Goal: Task Accomplishment & Management: Complete application form

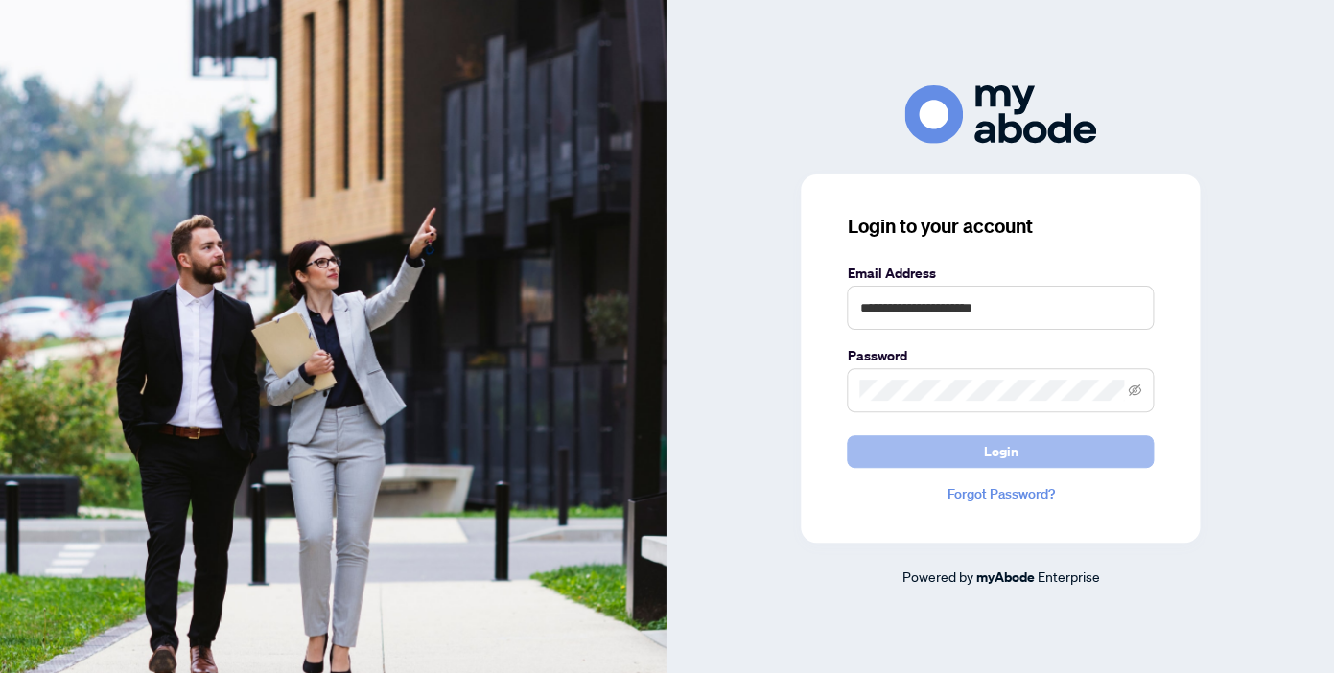
click at [952, 446] on button "Login" at bounding box center [1000, 451] width 307 height 33
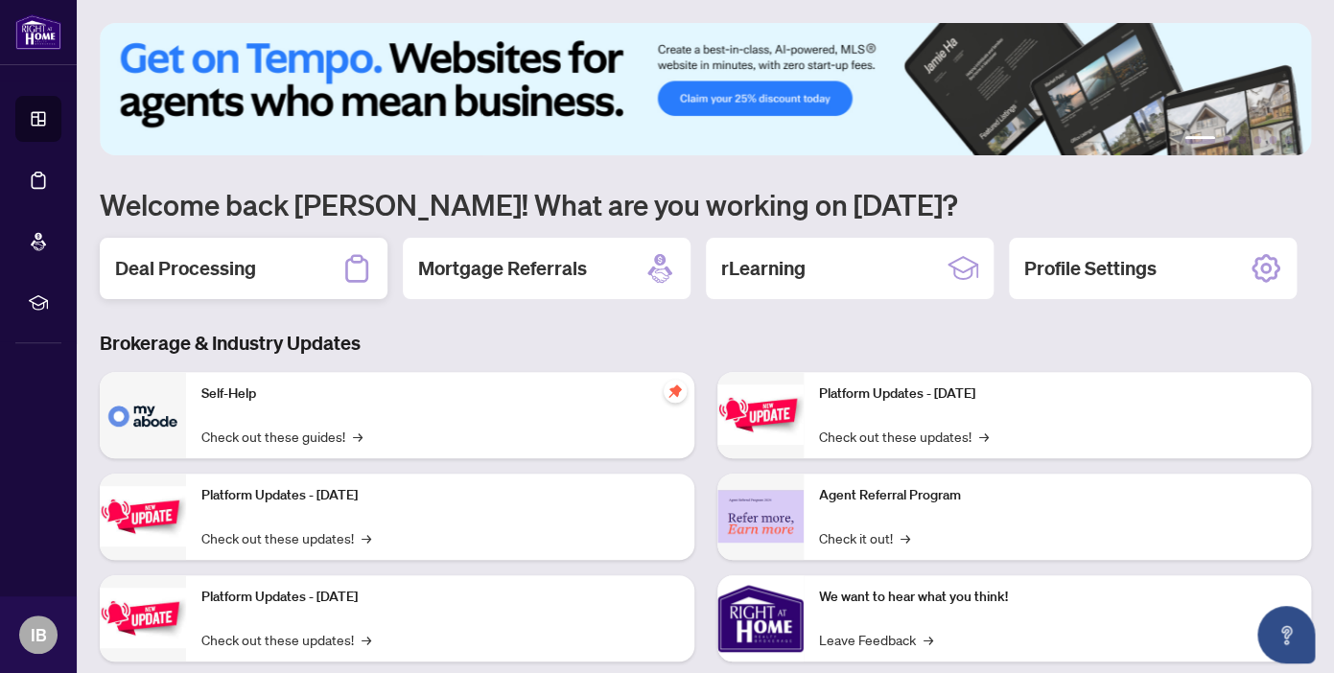
click at [239, 274] on h2 "Deal Processing" at bounding box center [185, 268] width 141 height 27
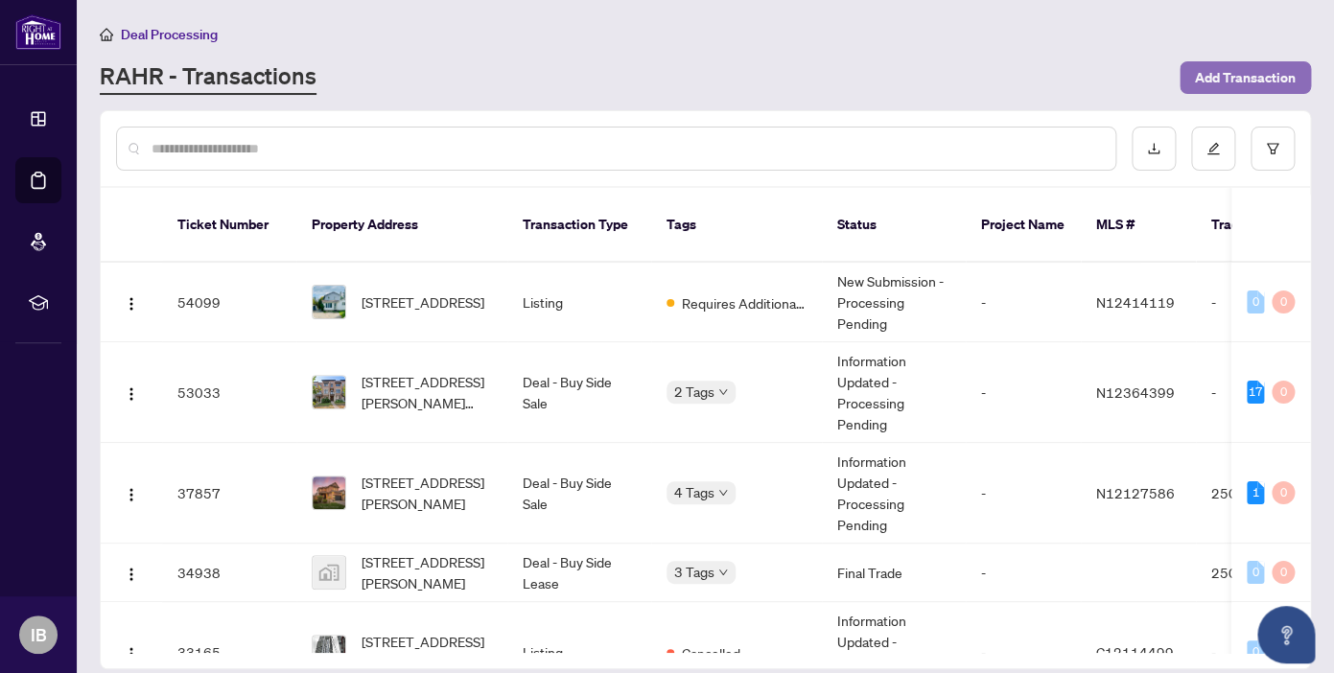
click at [1227, 72] on span "Add Transaction" at bounding box center [1245, 77] width 101 height 31
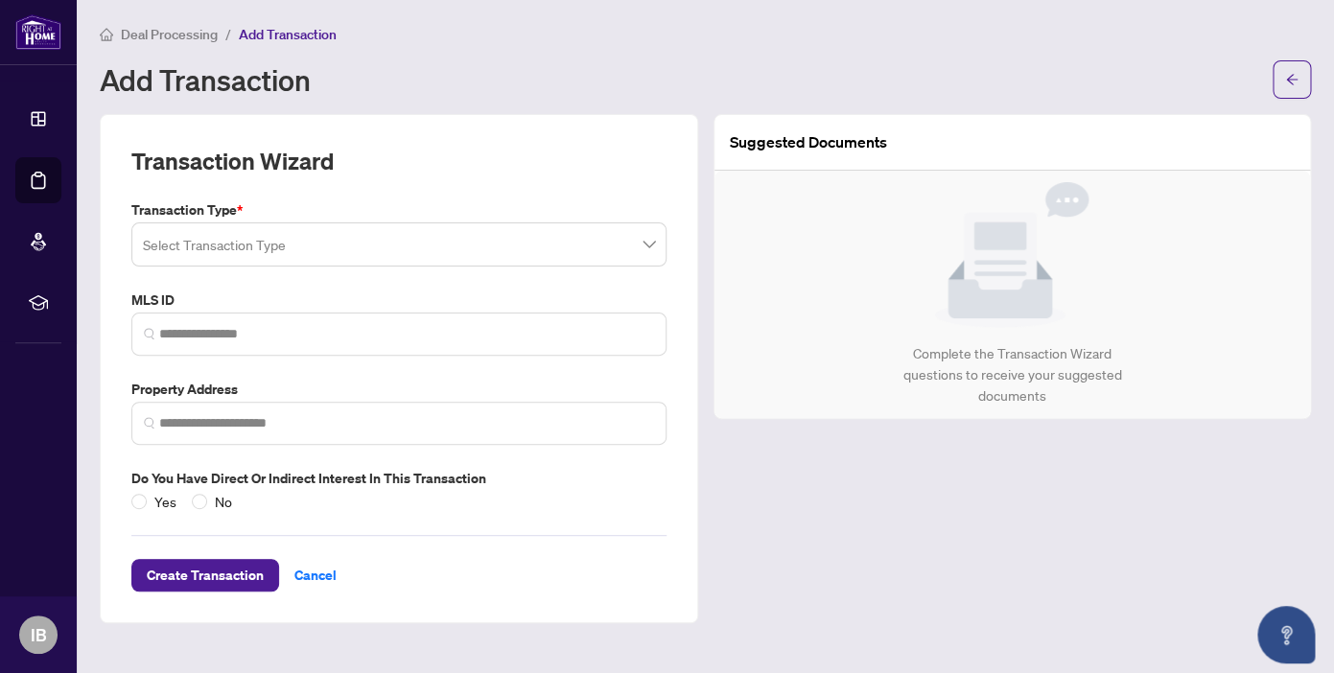
click at [274, 241] on input "search" at bounding box center [390, 247] width 495 height 42
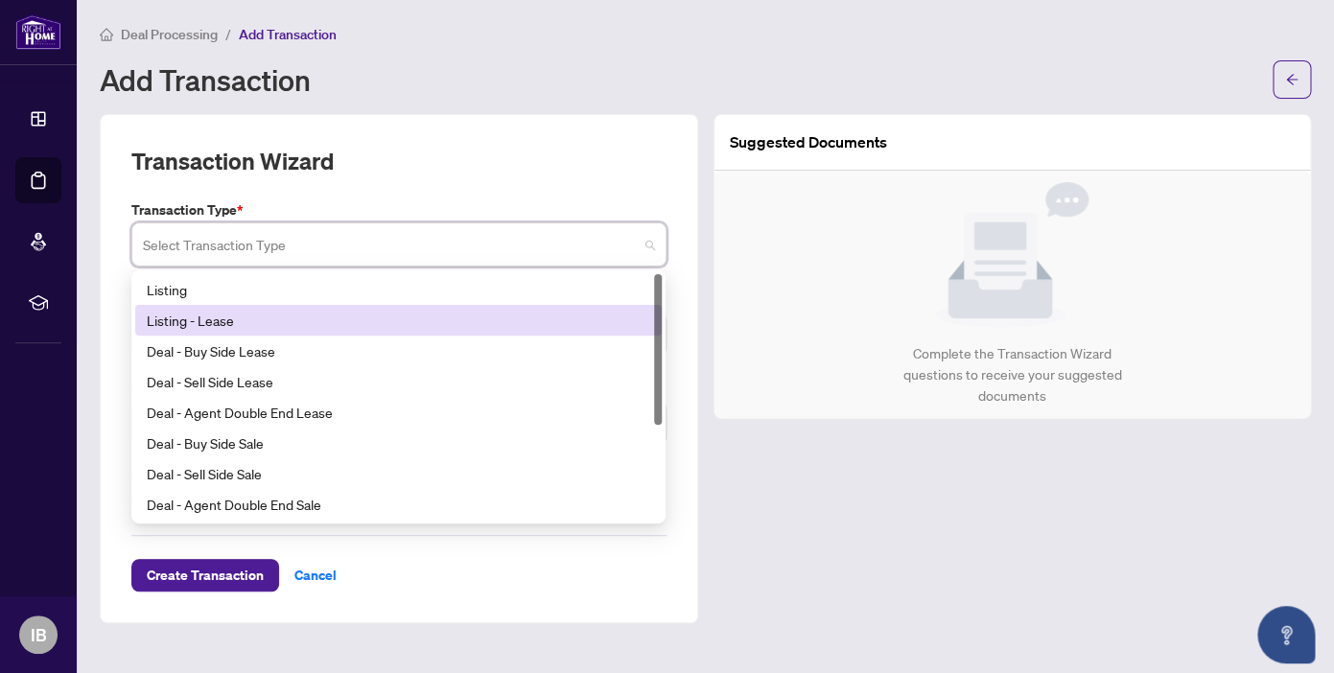
click at [235, 319] on div "Listing - Lease" at bounding box center [398, 320] width 503 height 21
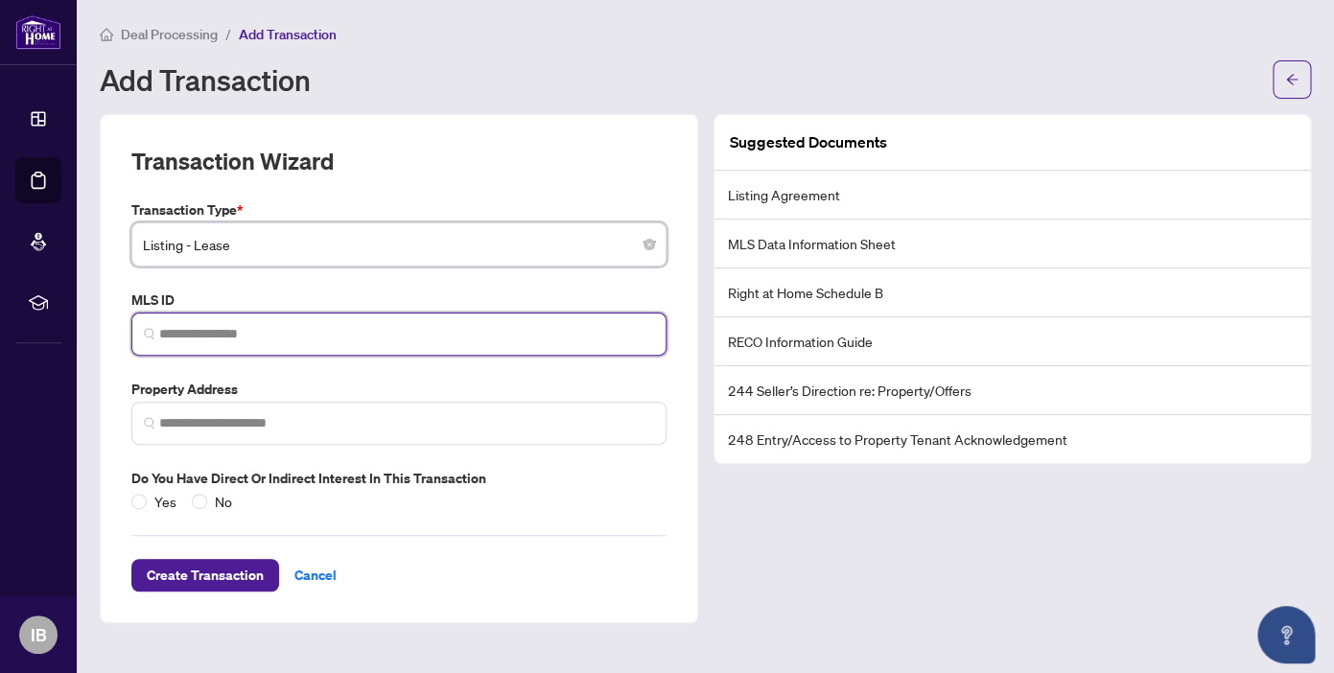
click at [193, 340] on input "search" at bounding box center [406, 334] width 495 height 20
paste input "*********"
type input "*********"
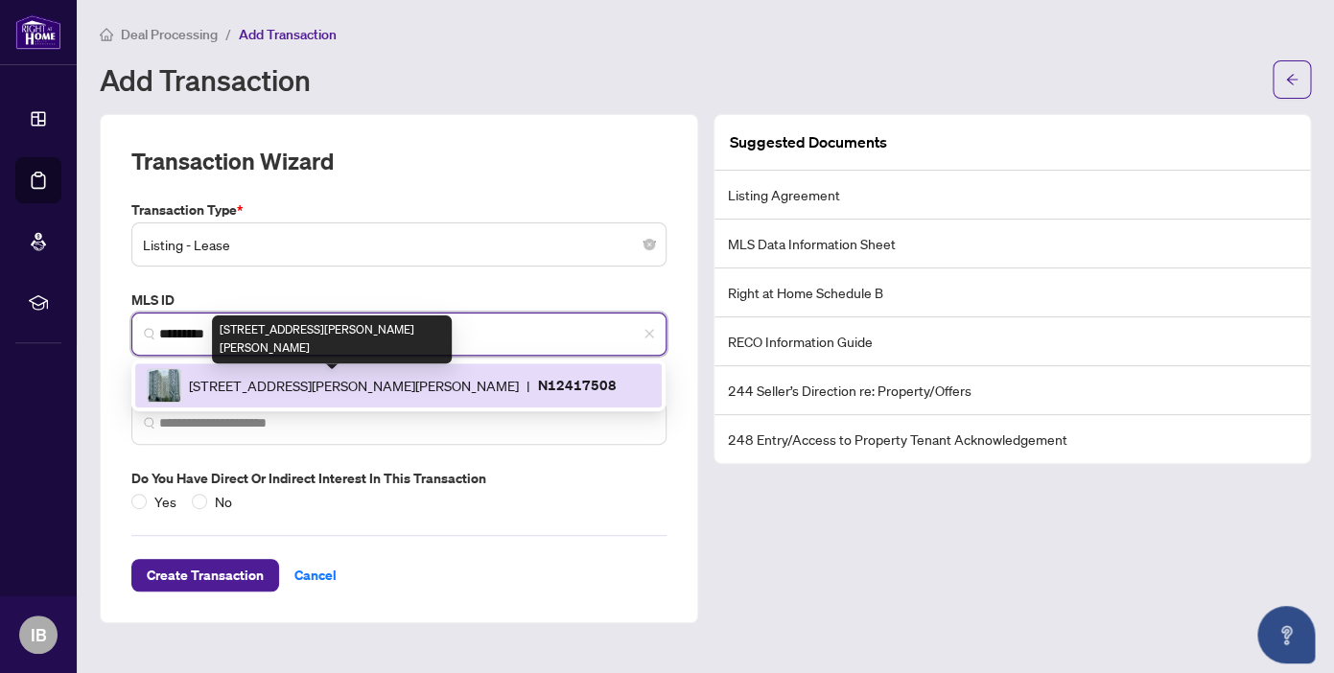
click at [446, 385] on span "10 Abeja St, Vaughan, Ontario L4K 0R9, Canada" at bounding box center [354, 385] width 330 height 21
type input "**********"
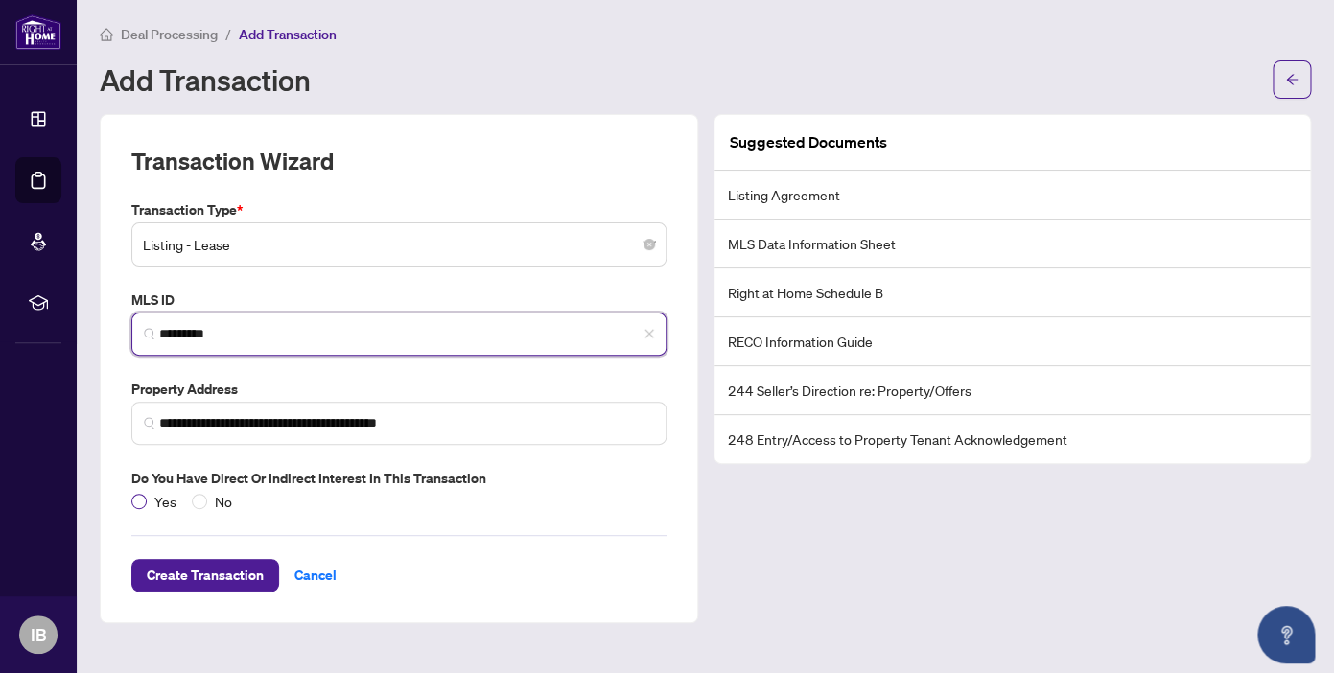
type input "*********"
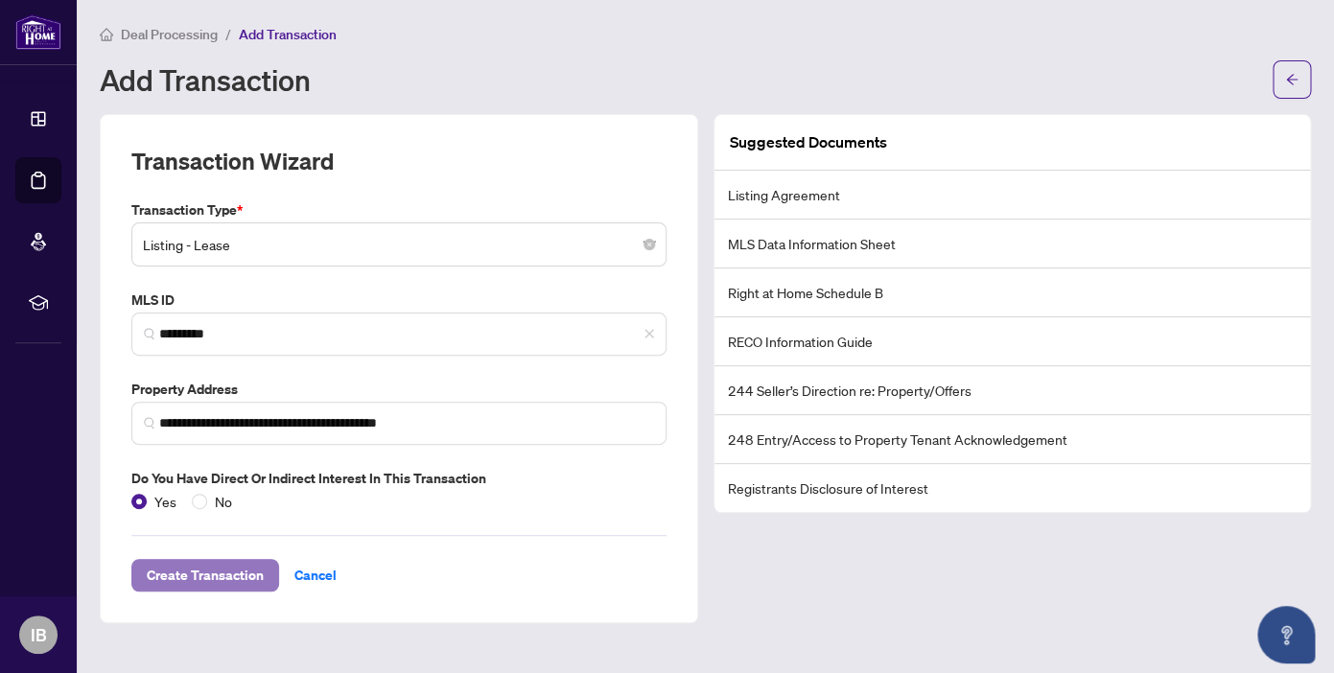
click at [215, 581] on span "Create Transaction" at bounding box center [205, 575] width 117 height 31
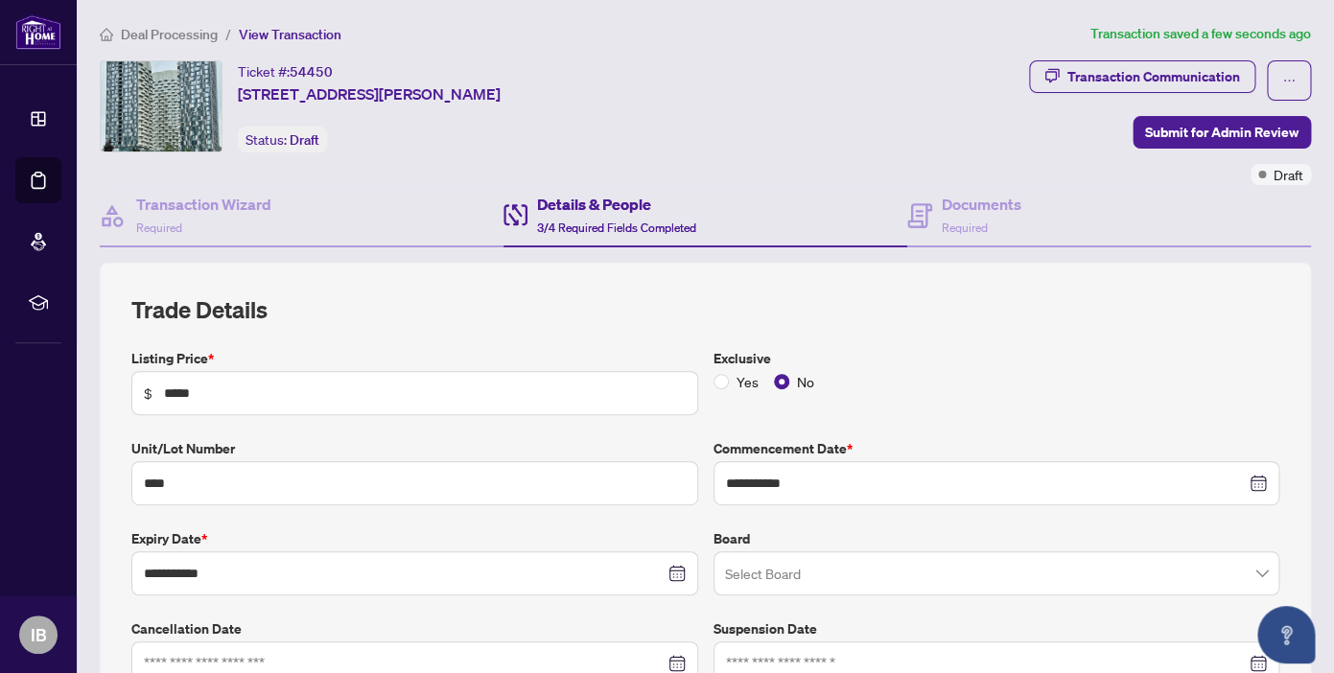
click at [1046, 417] on div "**********" at bounding box center [705, 516] width 1163 height 337
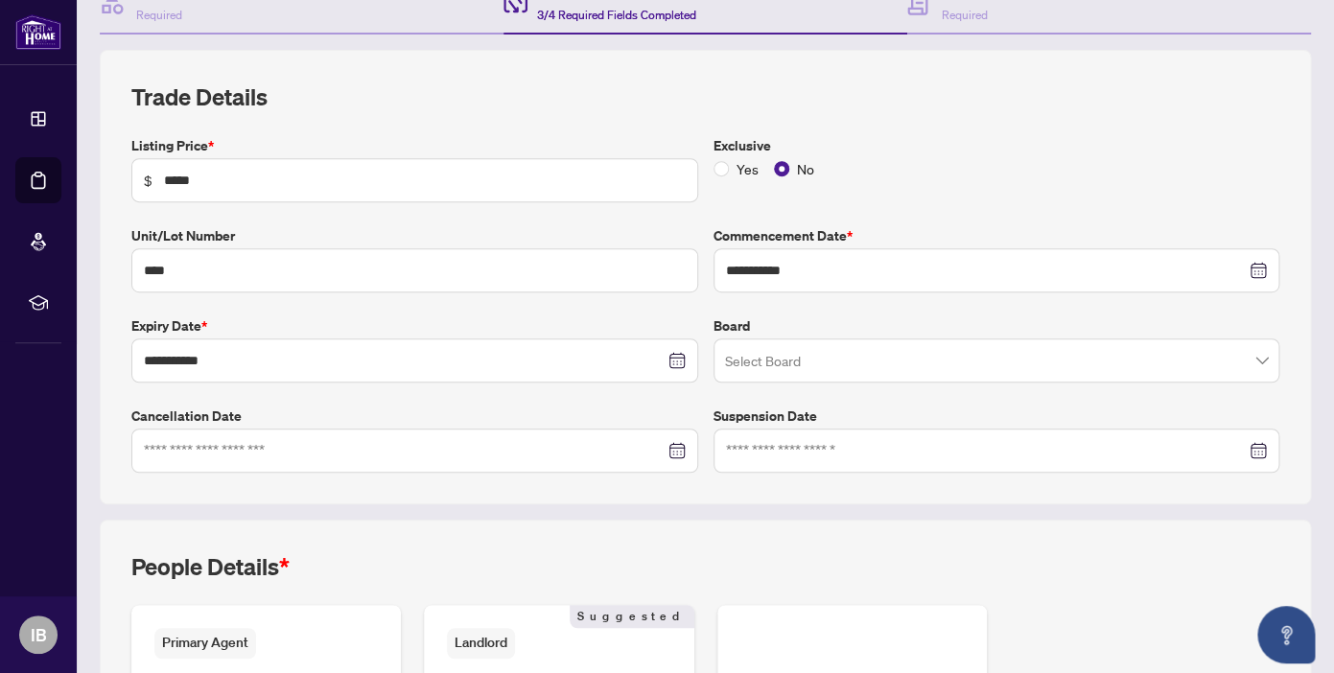
scroll to position [266, 0]
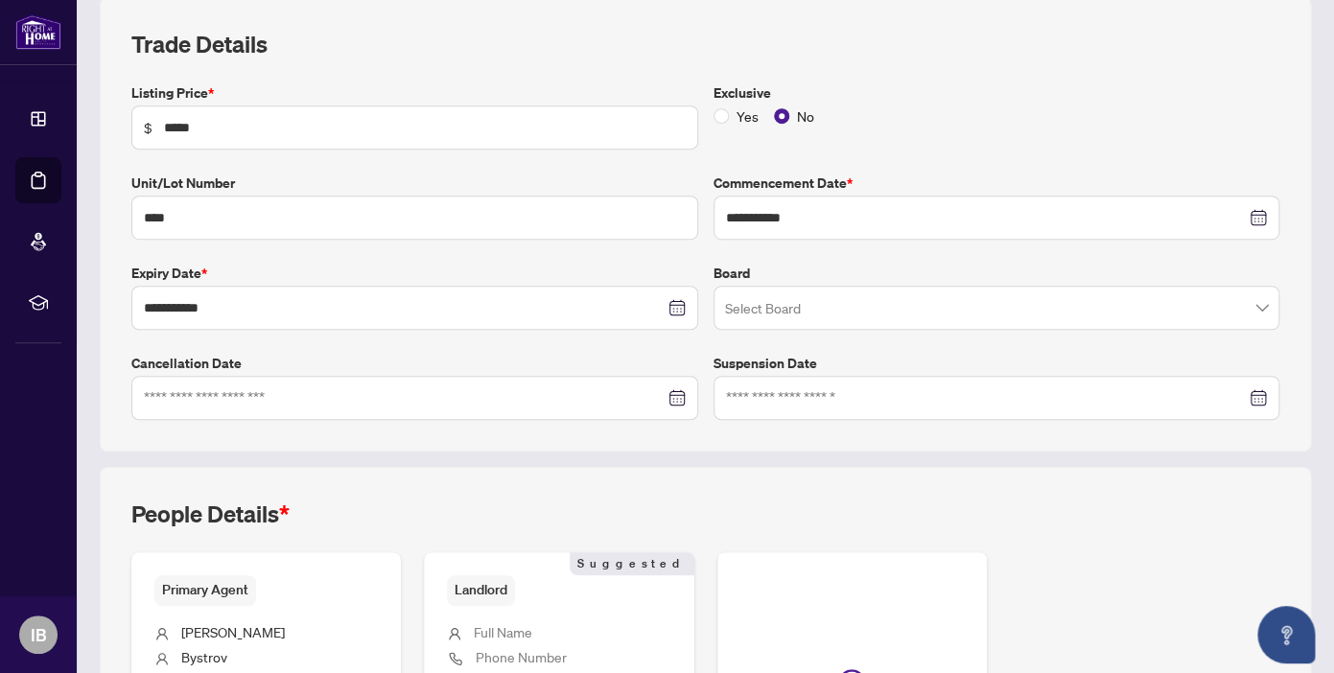
click at [830, 510] on div "People Details *" at bounding box center [705, 526] width 1148 height 54
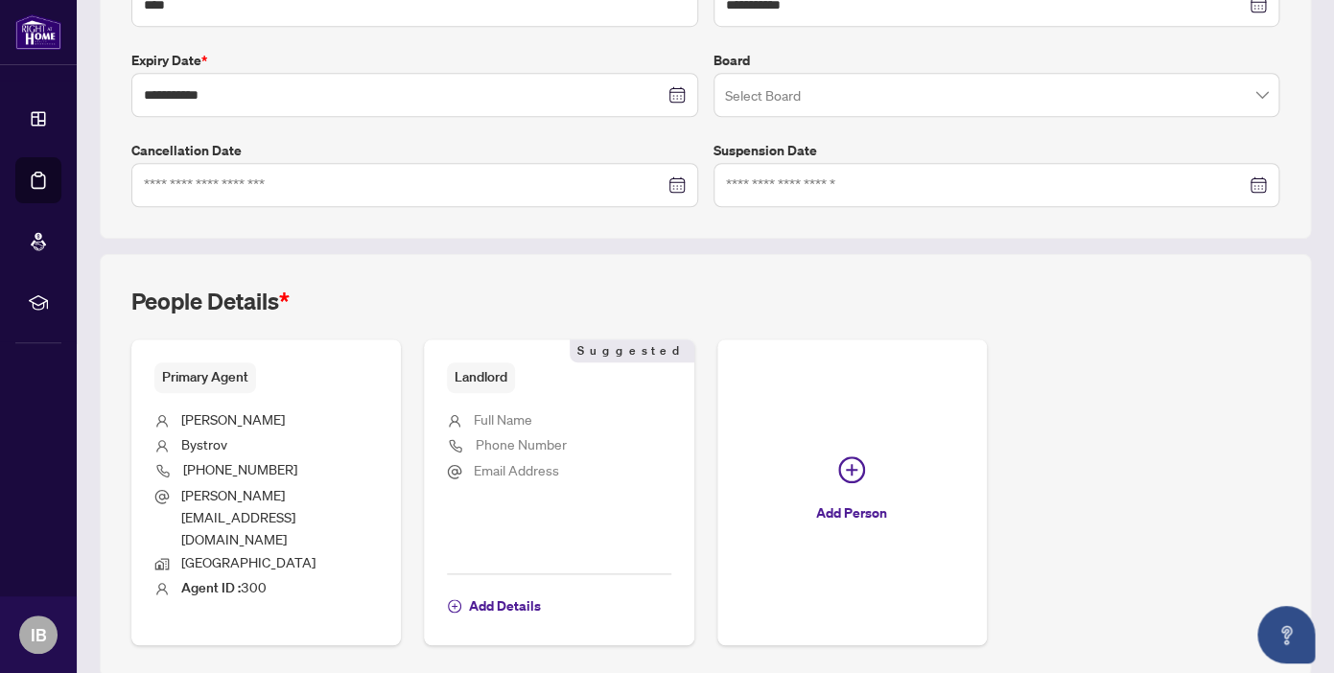
scroll to position [509, 0]
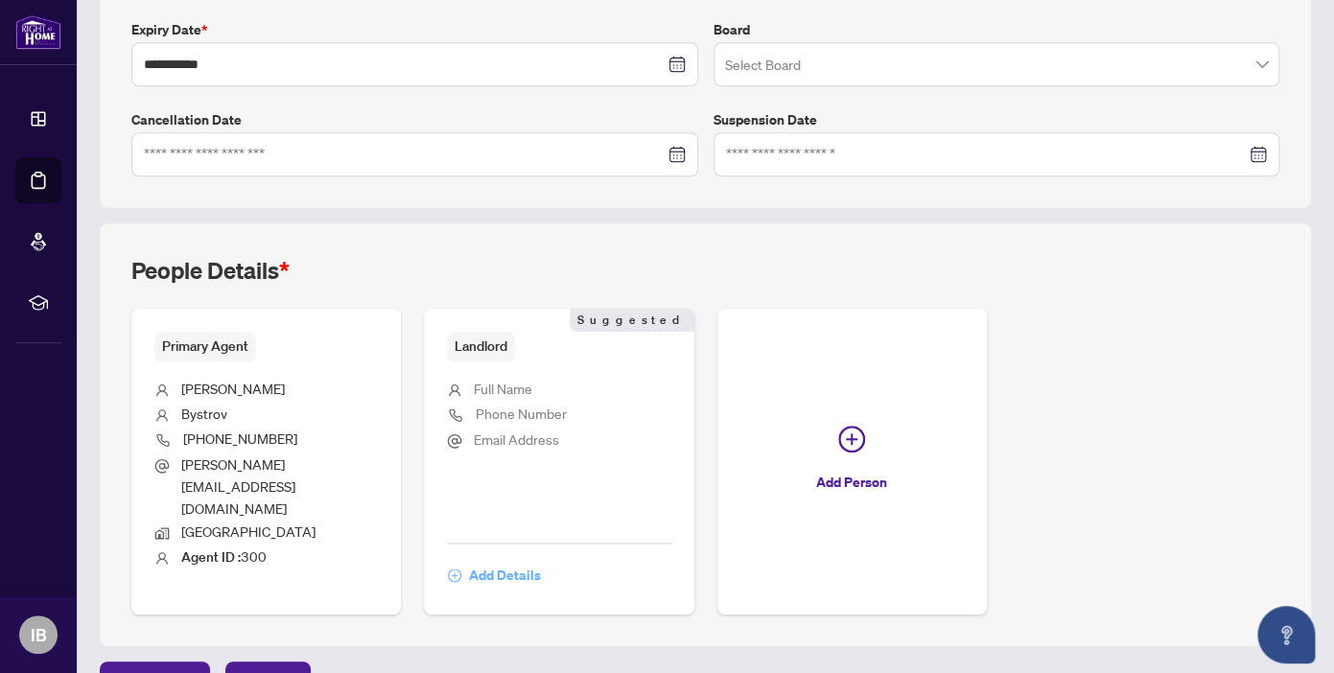
click at [495, 560] on span "Add Details" at bounding box center [505, 575] width 72 height 31
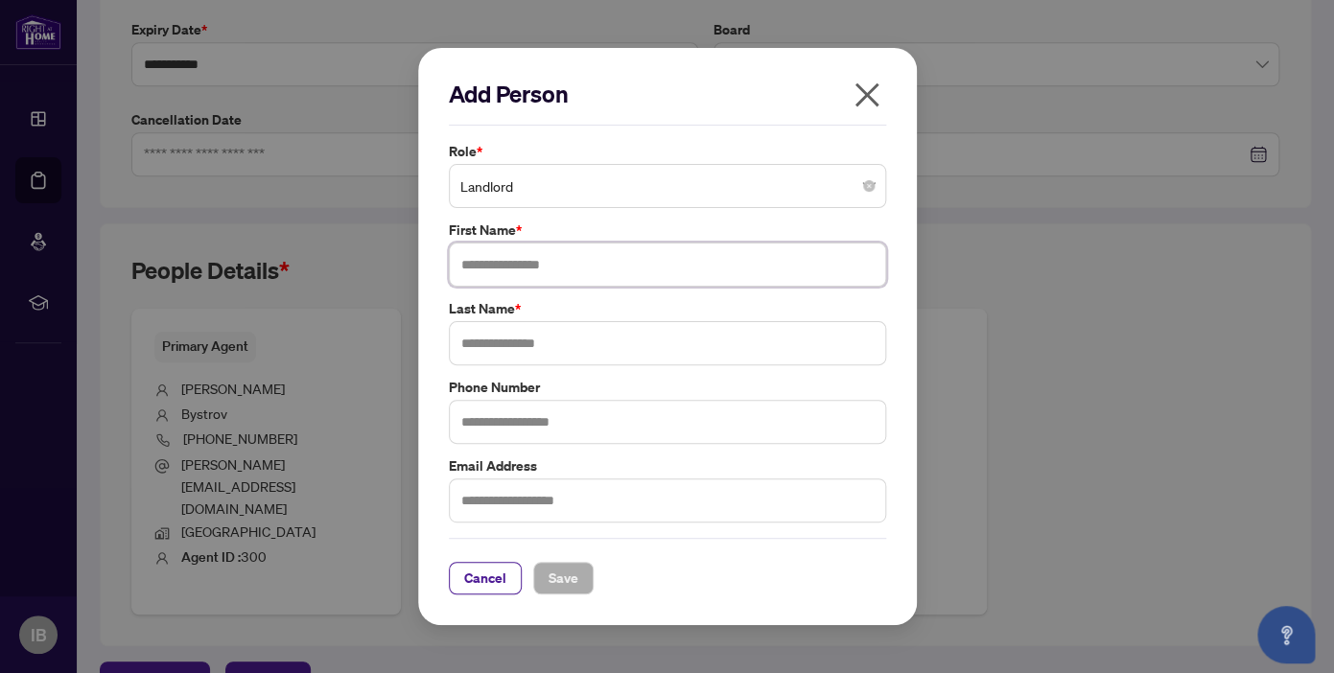
click at [513, 276] on input "text" at bounding box center [667, 265] width 437 height 44
type input "*****"
click at [489, 339] on input "text" at bounding box center [667, 343] width 437 height 44
type input "*******"
click at [549, 587] on span "Save" at bounding box center [563, 578] width 30 height 31
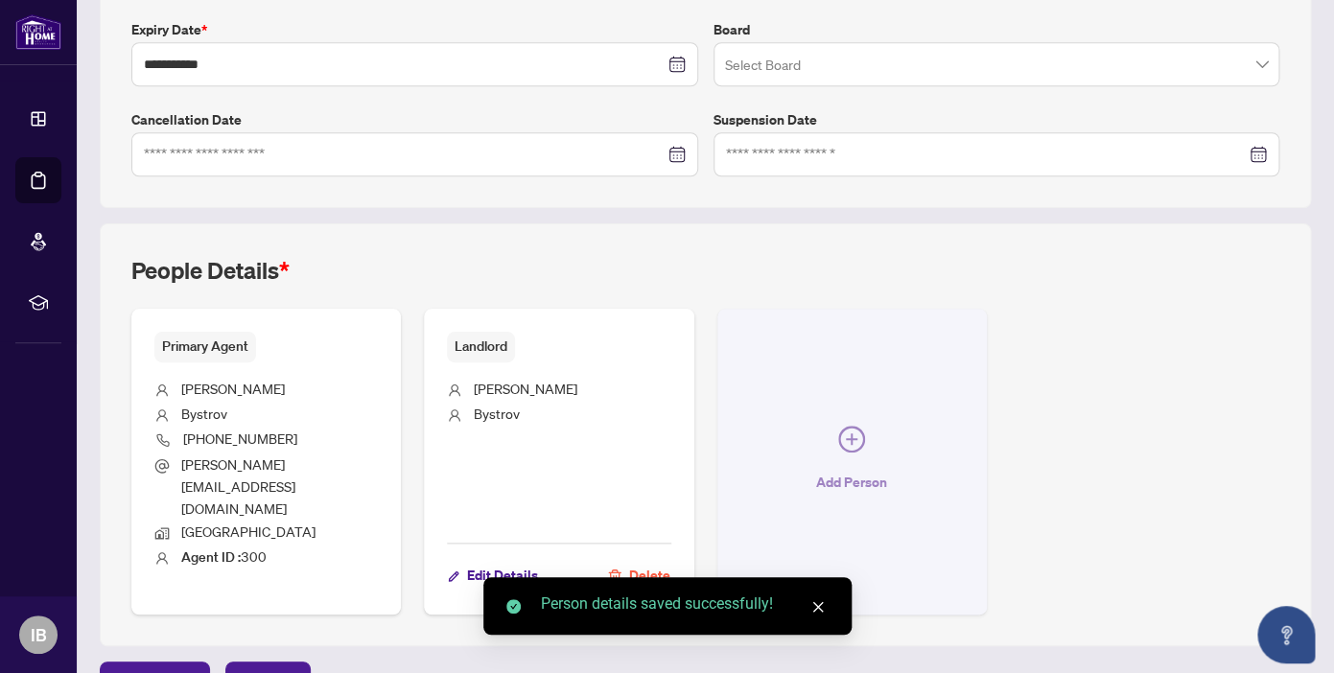
click at [849, 426] on icon "plus-circle" at bounding box center [851, 439] width 27 height 27
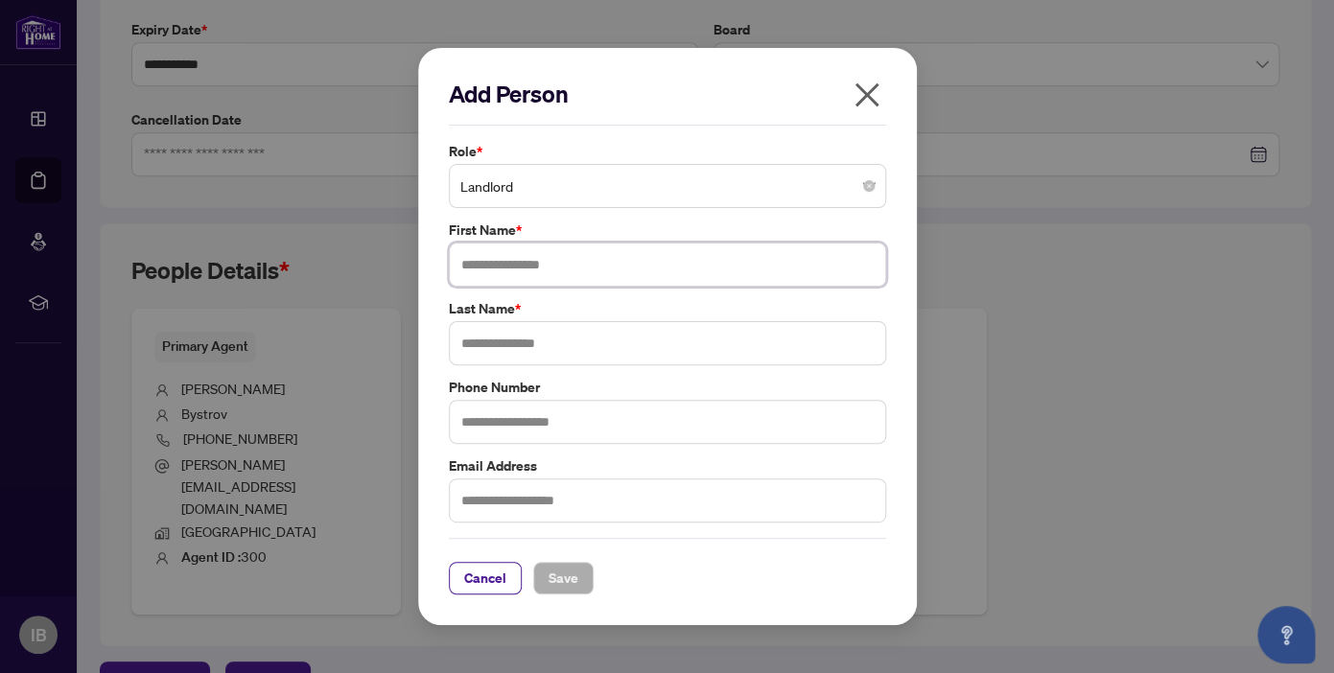
click at [570, 277] on input "text" at bounding box center [667, 265] width 437 height 44
type input "*******"
click at [542, 340] on input "text" at bounding box center [667, 343] width 437 height 44
type input "**********"
click at [559, 578] on span "Save" at bounding box center [563, 578] width 30 height 31
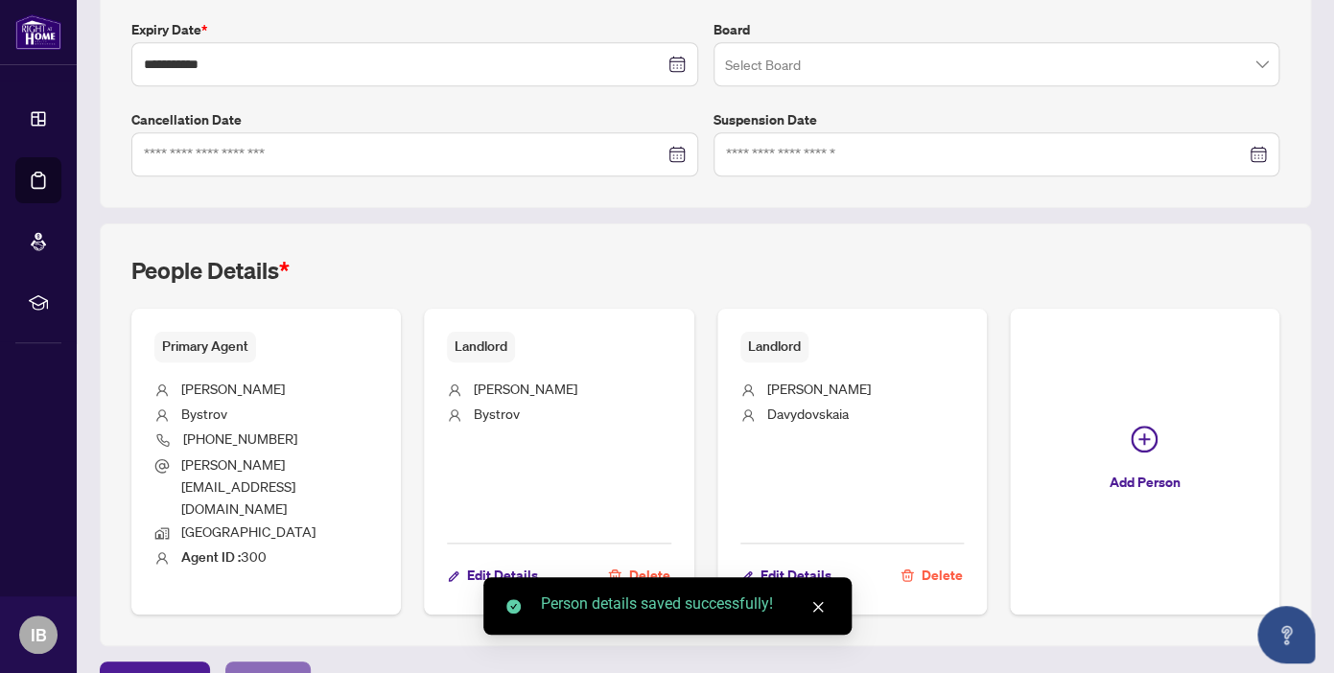
click at [270, 662] on span "Next Tab" at bounding box center [268, 677] width 55 height 31
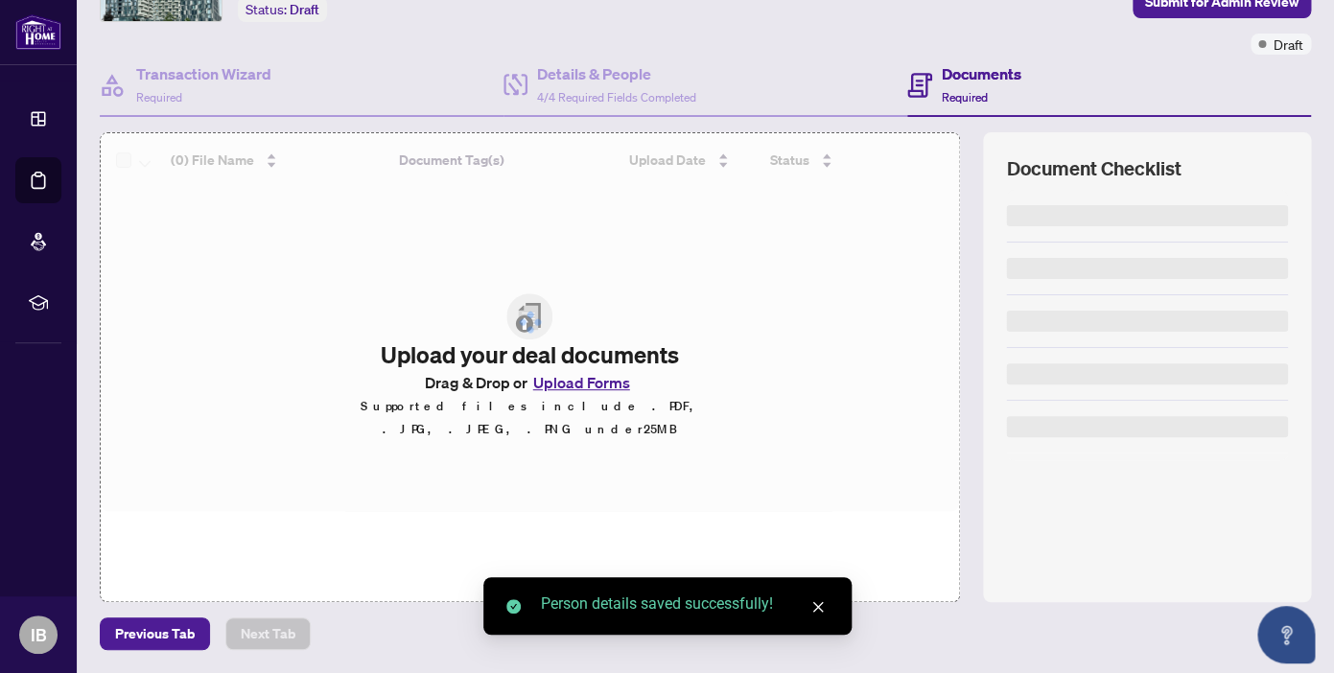
scroll to position [129, 0]
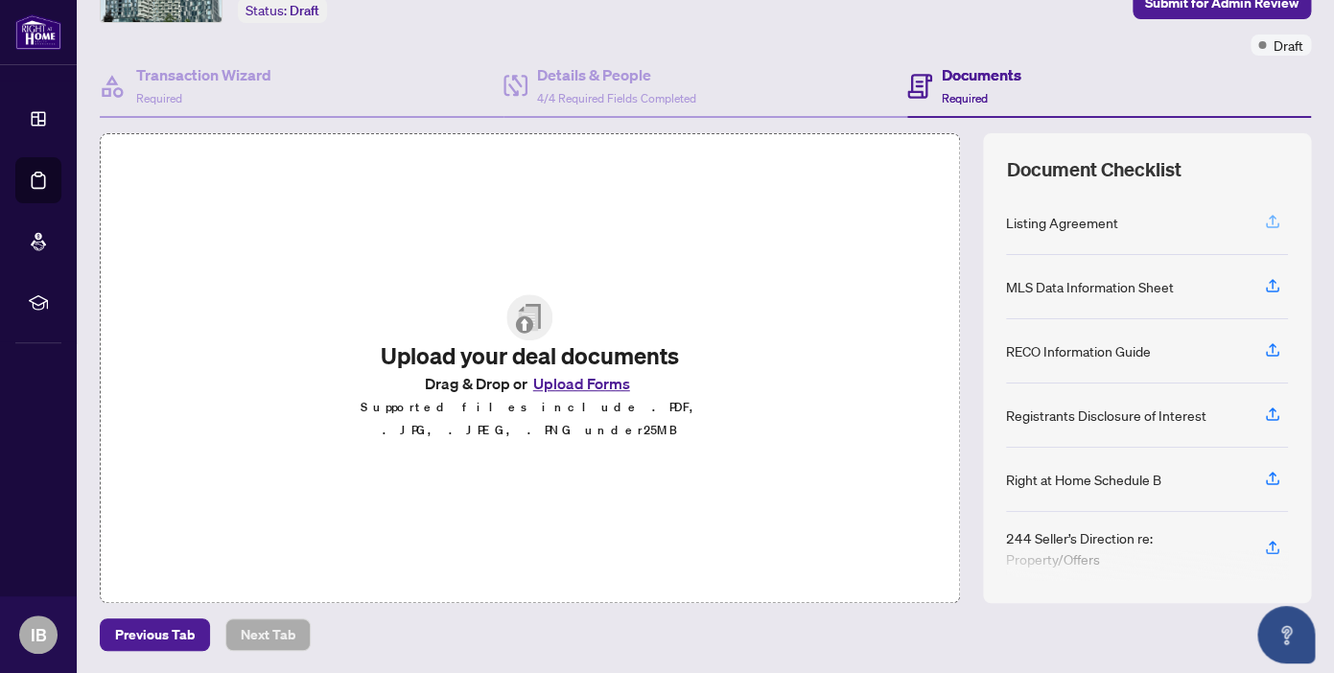
click at [1269, 222] on icon "button" at bounding box center [1272, 221] width 17 height 17
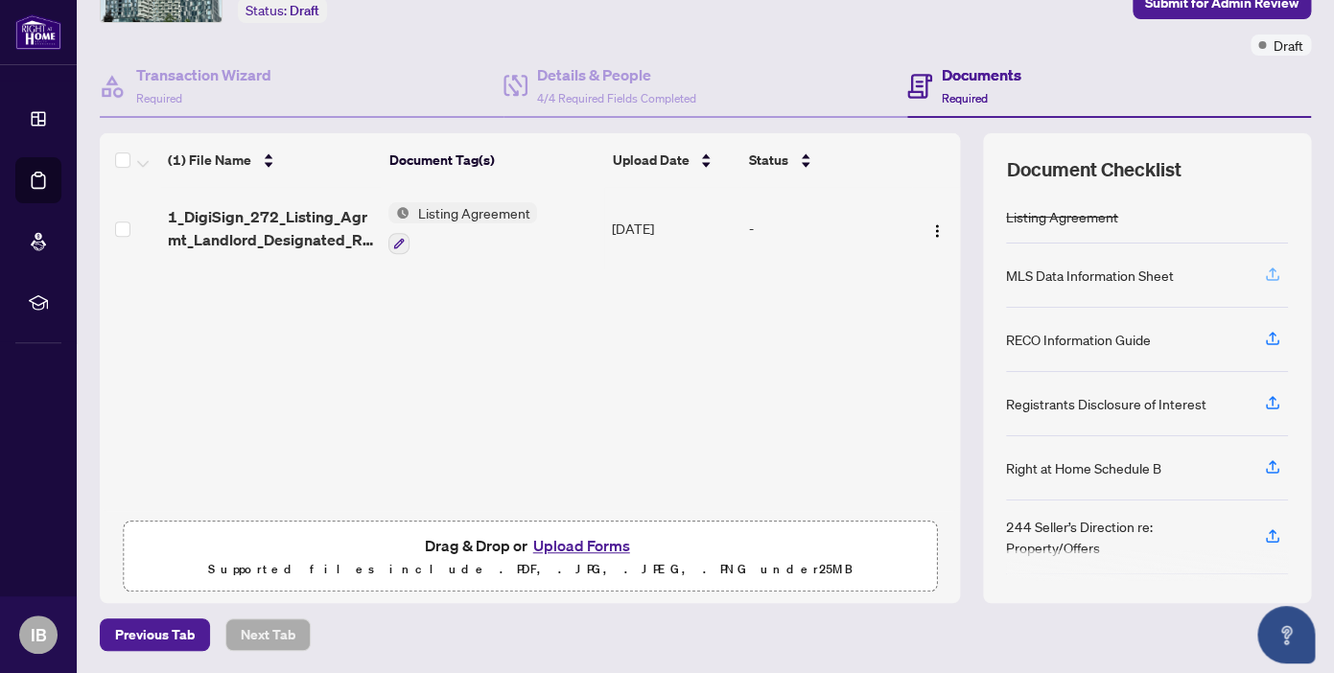
click at [1274, 270] on icon "button" at bounding box center [1272, 274] width 17 height 17
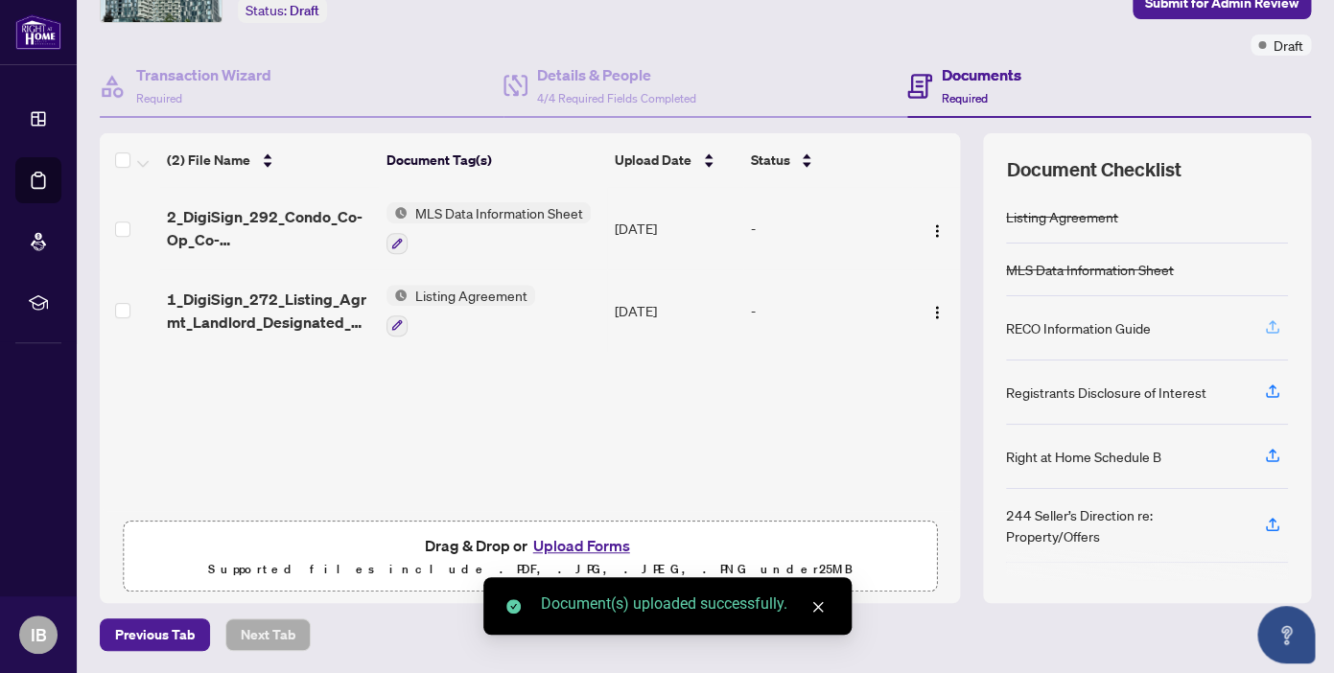
click at [1268, 326] on icon "button" at bounding box center [1272, 326] width 17 height 17
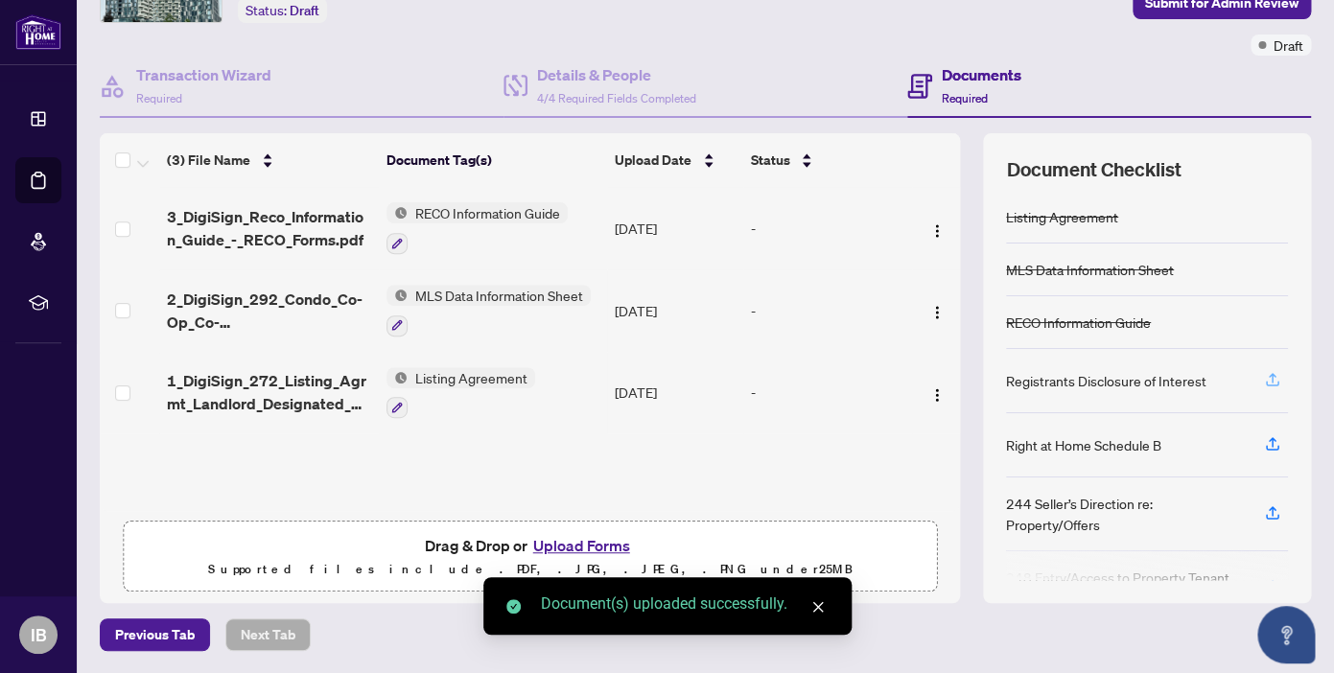
click at [1270, 380] on icon "button" at bounding box center [1272, 379] width 17 height 17
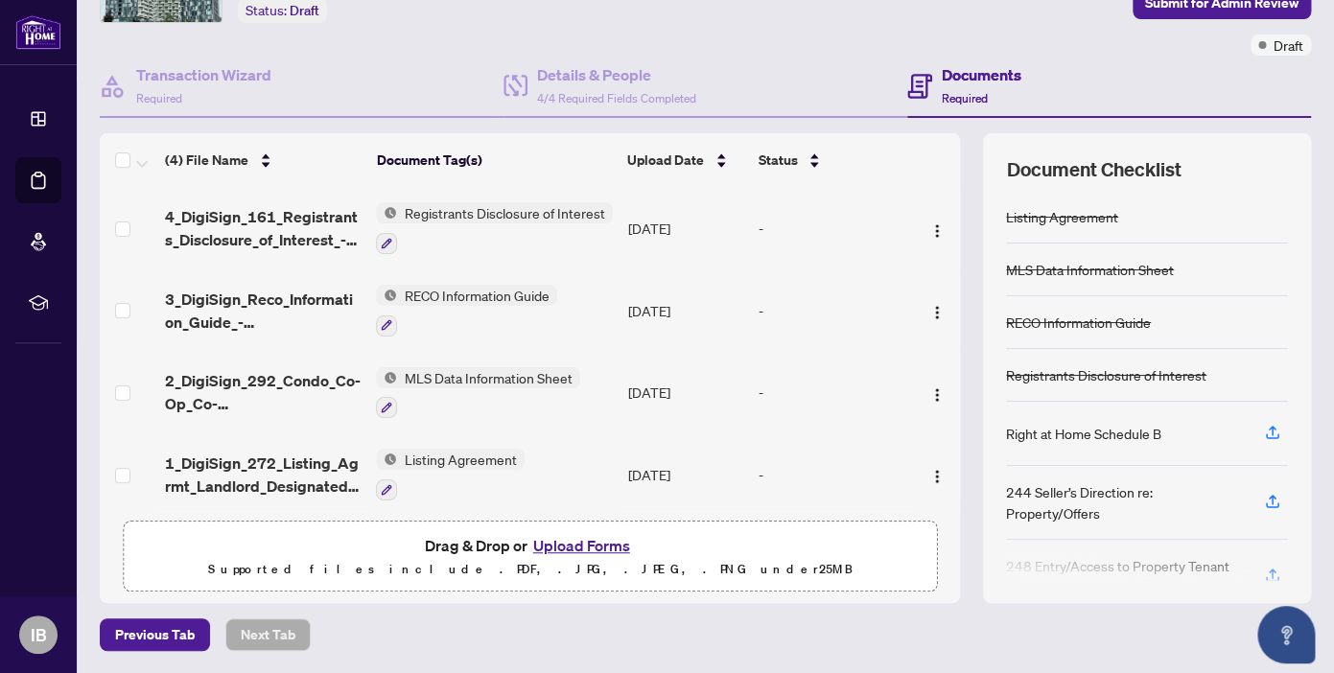
click at [587, 550] on button "Upload Forms" at bounding box center [581, 545] width 108 height 25
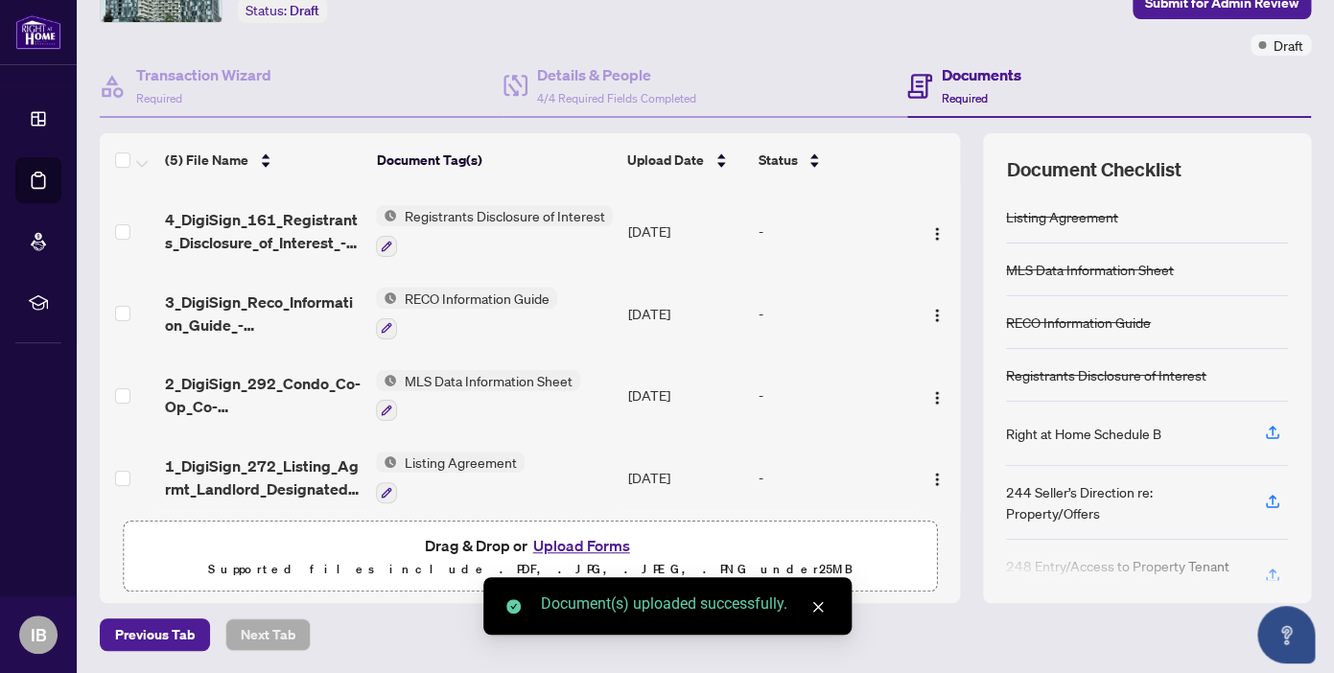
scroll to position [80, 0]
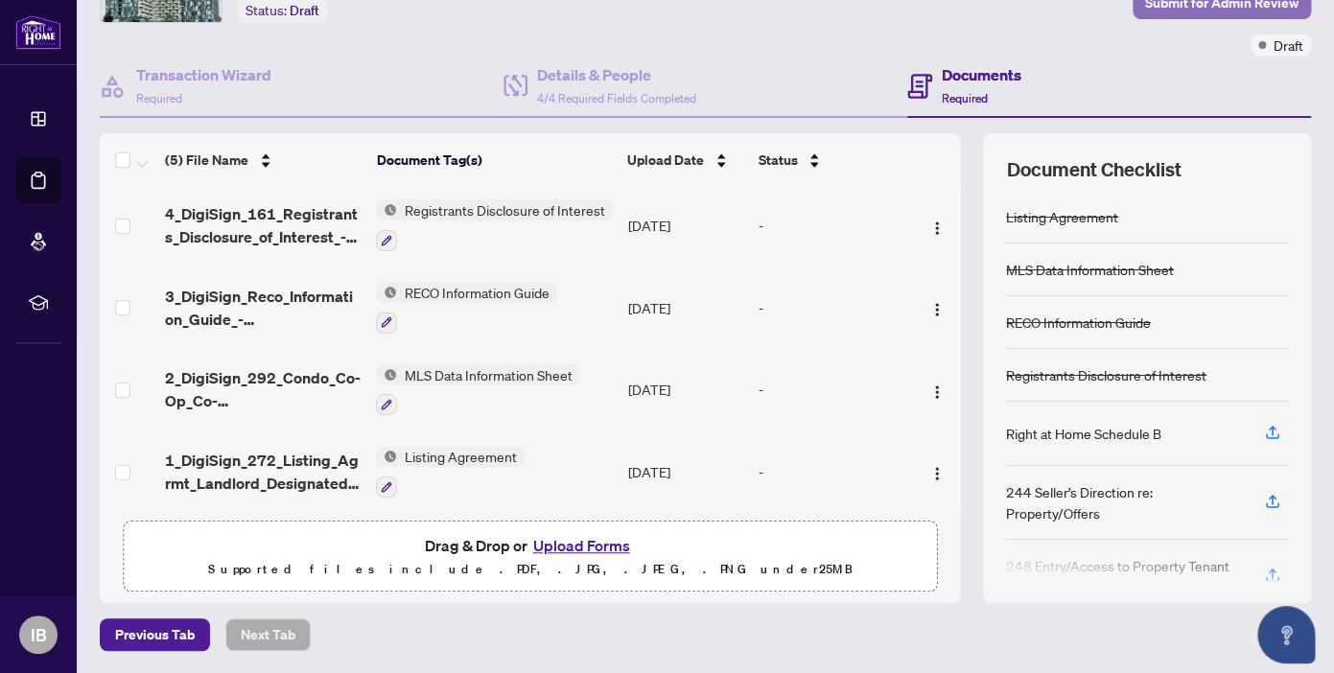
click at [1198, 12] on span "Submit for Admin Review" at bounding box center [1221, 3] width 153 height 31
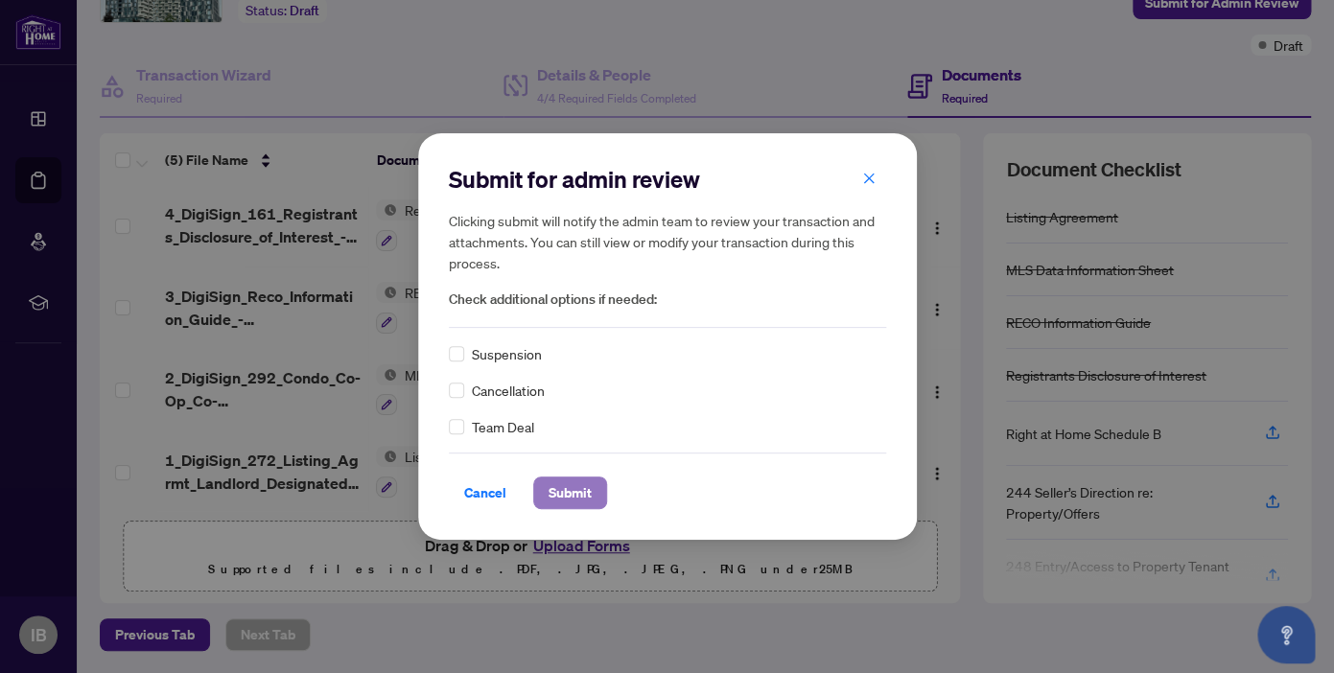
click at [565, 497] on span "Submit" at bounding box center [569, 492] width 43 height 31
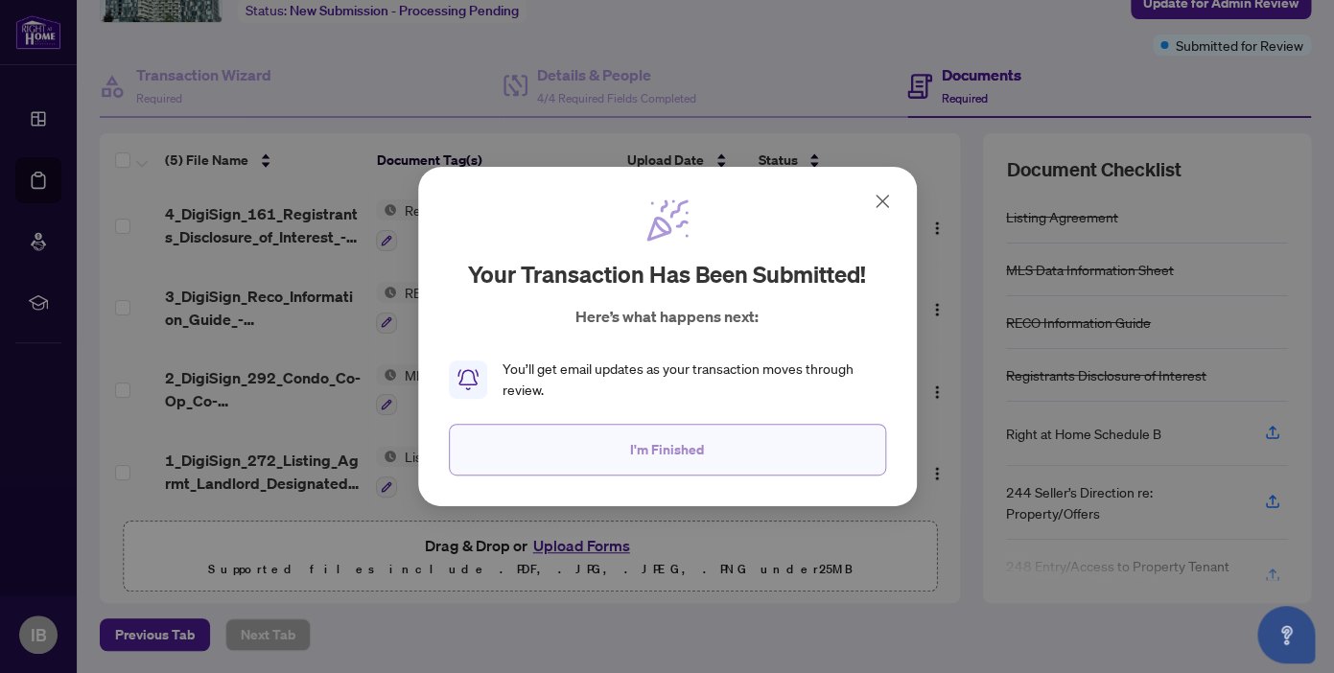
click at [688, 446] on span "I'm Finished" at bounding box center [667, 449] width 74 height 31
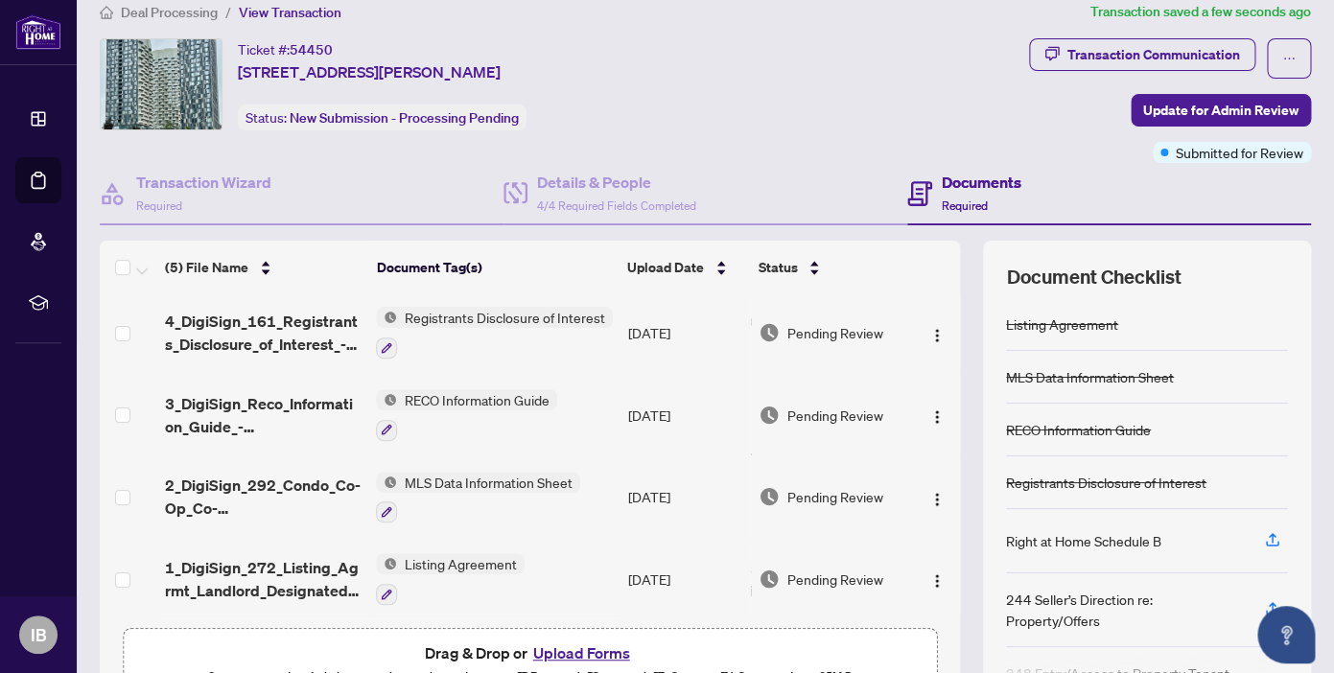
scroll to position [0, 0]
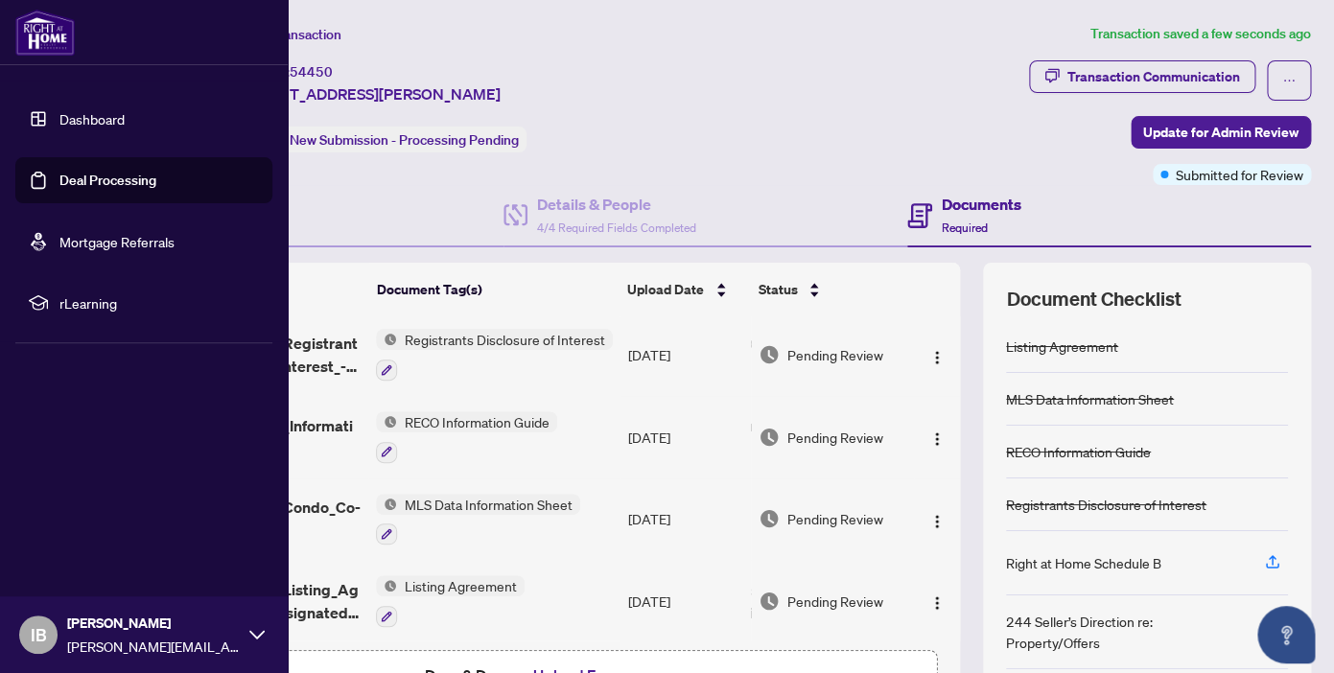
click at [89, 125] on link "Dashboard" at bounding box center [91, 118] width 65 height 17
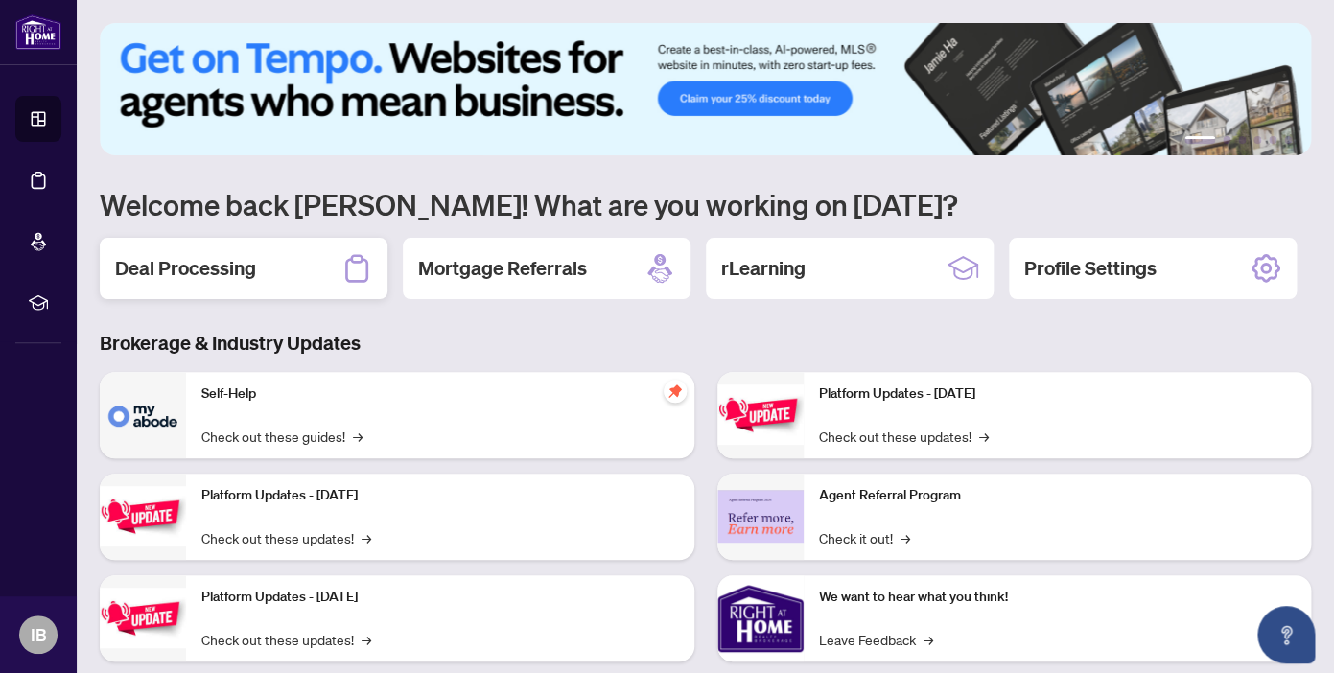
click at [219, 259] on h2 "Deal Processing" at bounding box center [185, 268] width 141 height 27
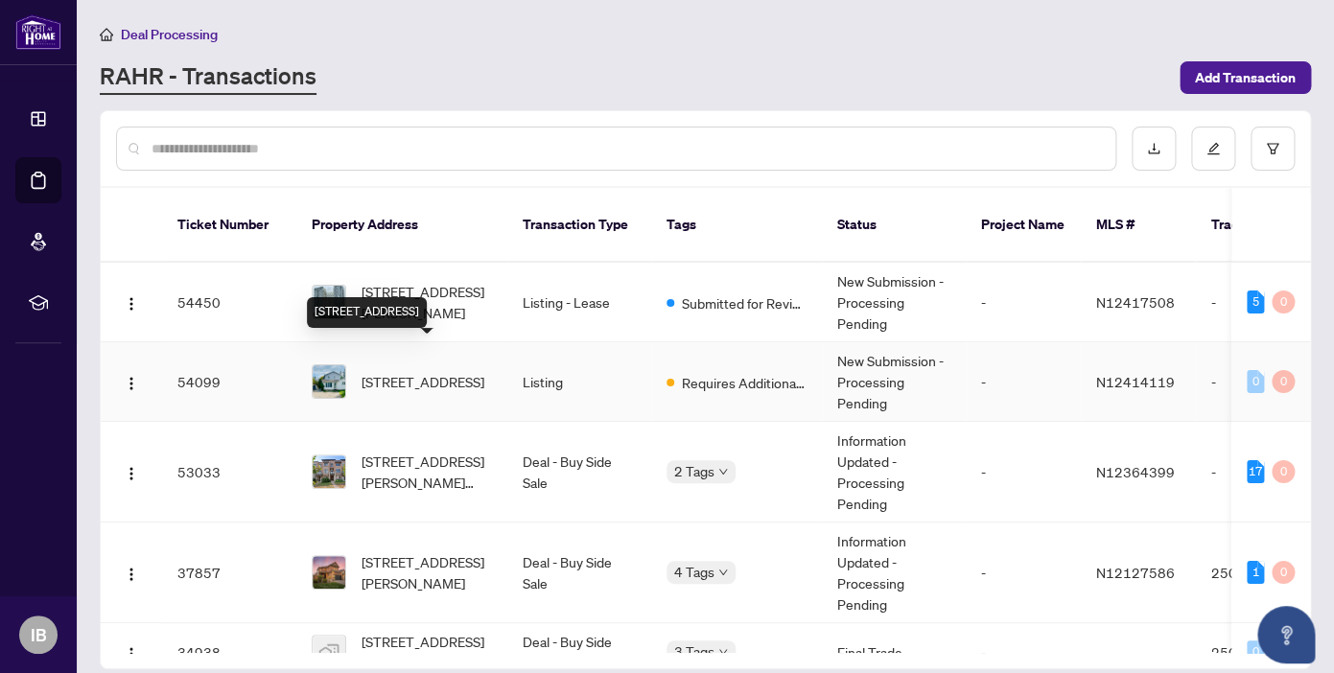
click at [440, 371] on span "3273 Cove Ave, Innisfil, Ontario L9S 2K7, Canada" at bounding box center [422, 381] width 123 height 21
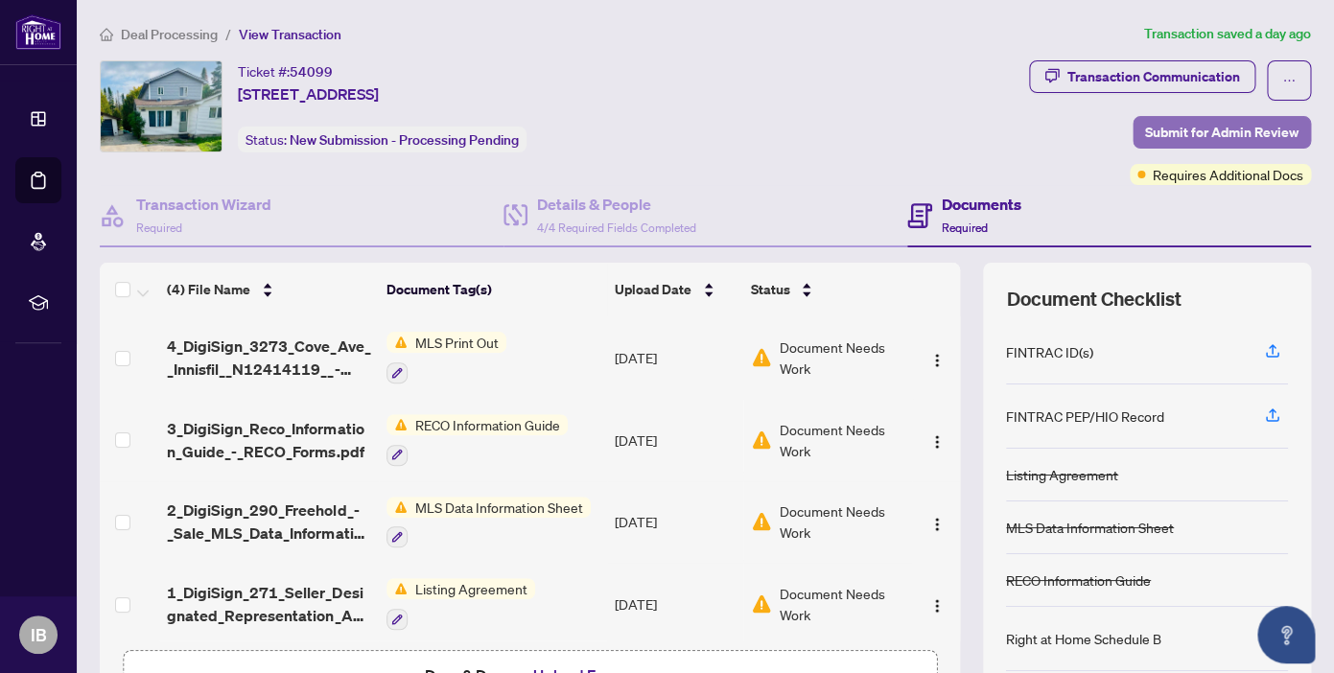
click at [1210, 140] on span "Submit for Admin Review" at bounding box center [1221, 132] width 153 height 31
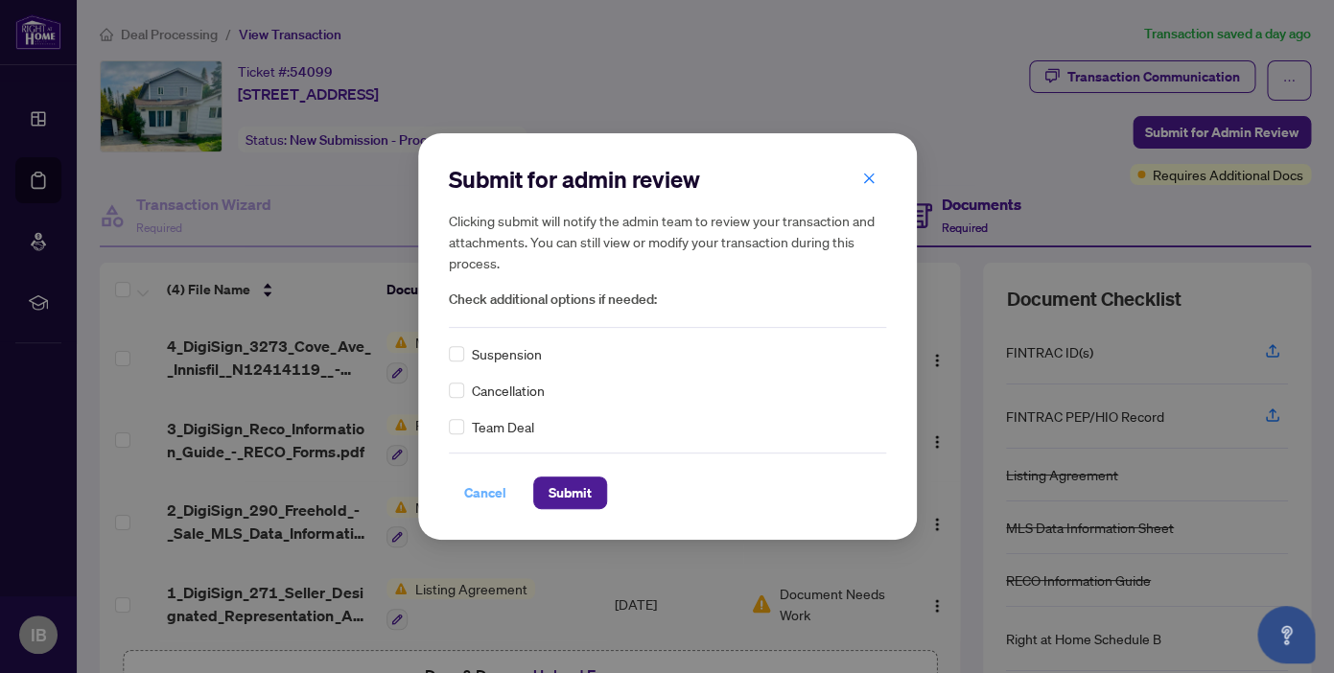
click at [495, 496] on span "Cancel" at bounding box center [485, 492] width 42 height 31
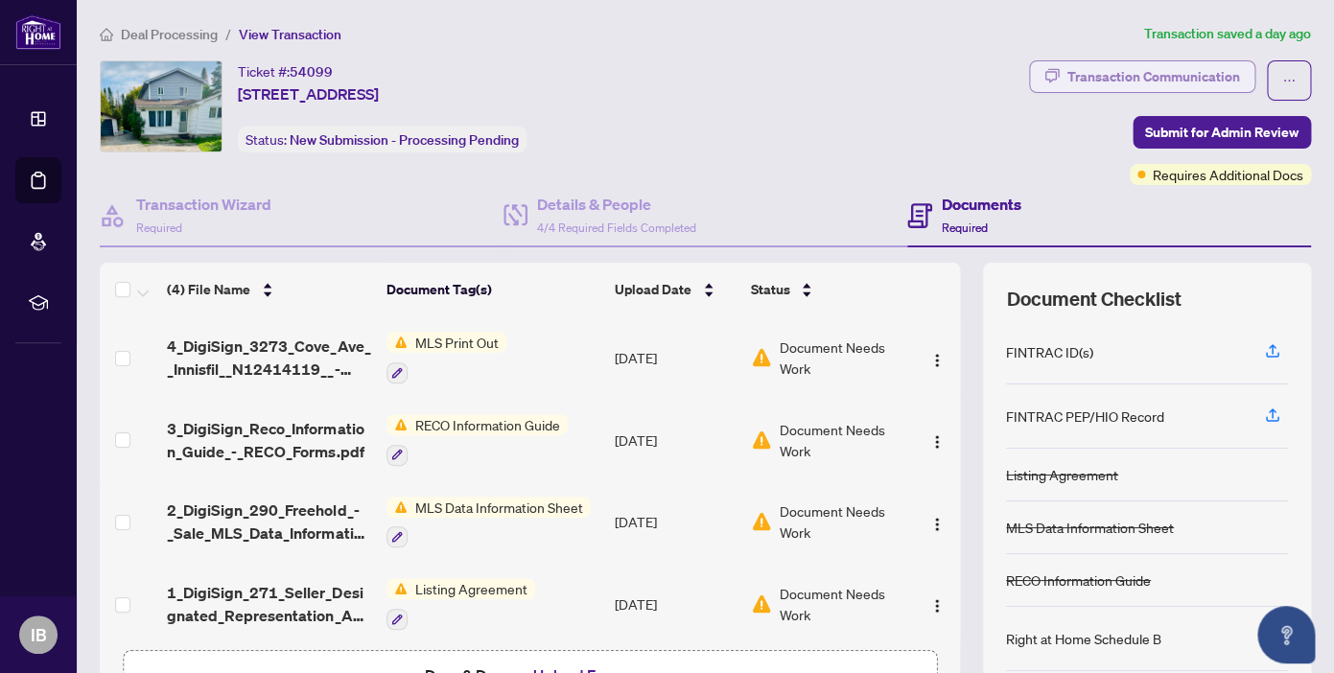
click at [1174, 85] on div "Transaction Communication" at bounding box center [1153, 76] width 173 height 31
